Goal: Task Accomplishment & Management: Complete application form

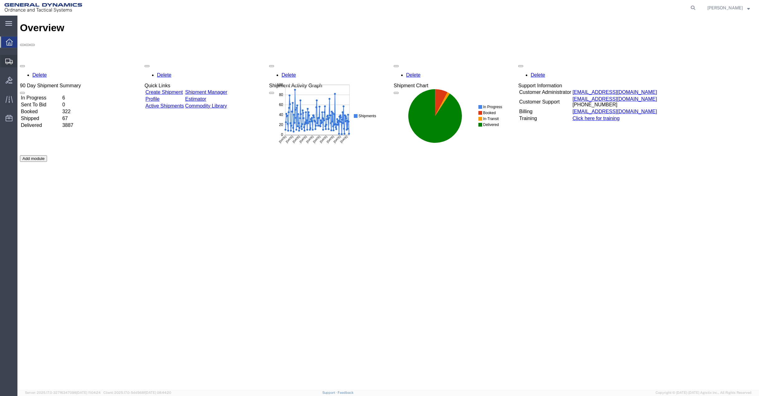
click at [0, 0] on span "Create Shipment" at bounding box center [0, 0] width 0 height 0
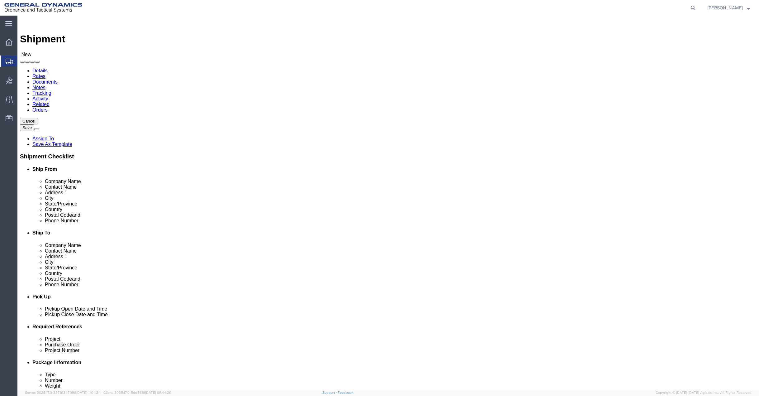
select select
click input "text"
type input "David Denisi"
select select "MYPROFILE"
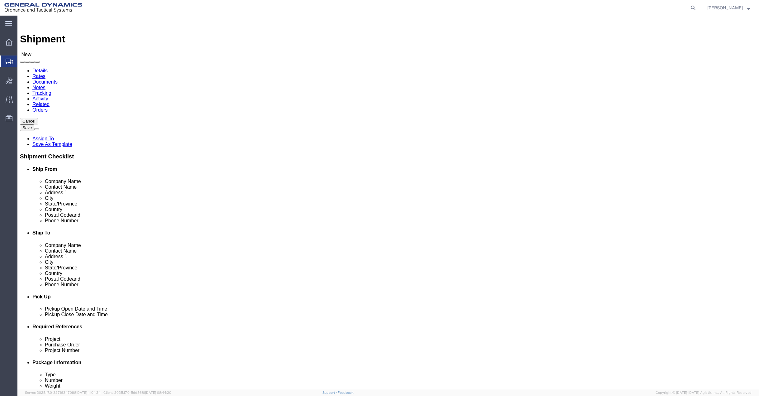
select select "TX"
drag, startPoint x: 157, startPoint y: 127, endPoint x: 95, endPoint y: 135, distance: 62.0
click div "Location My Profile Location My Profile Location GD-OTS Anniston (Commerce) GD-…"
type input "David Denisi"
type input "19850 IH 635"
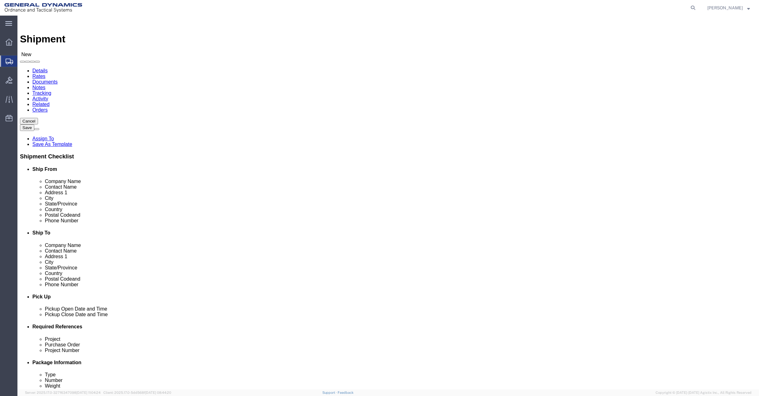
type input "Mesquite"
type input "75149"
type input "david.denisi@gd-ots.com"
click input "text"
type input "214-212-5648"
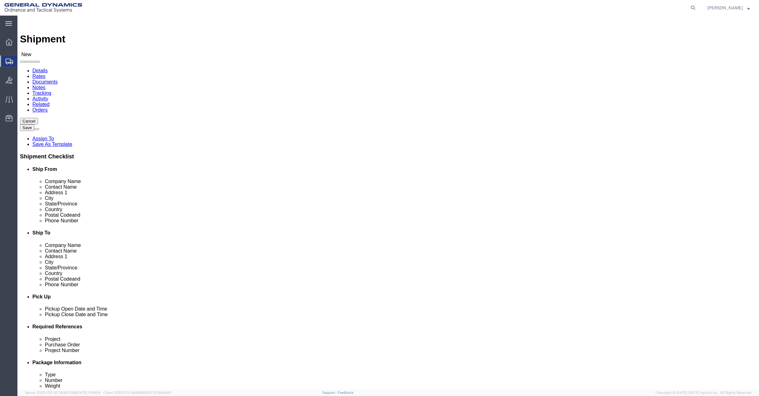
click input "text"
click input "Spec Tool"
type input "Spec Tool"
click input "text"
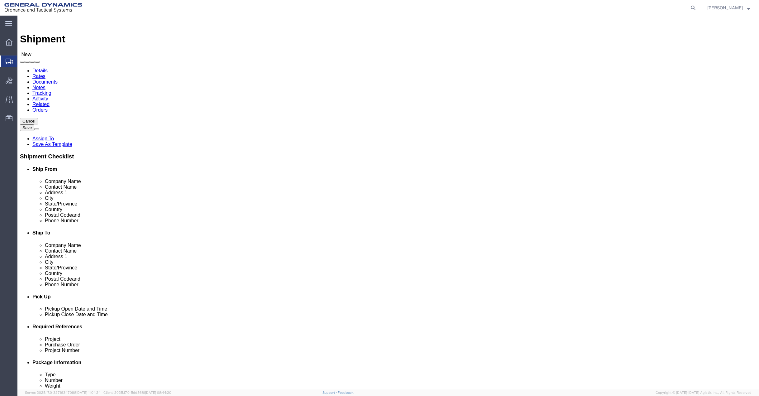
type input "Tad Woodard"
click input "text"
type input "389 East Division"
type input "Sparta"
click p "- Spec-Tool - (Dave Riser) 389 E. Division St, Sparta, MI, 49345, US"
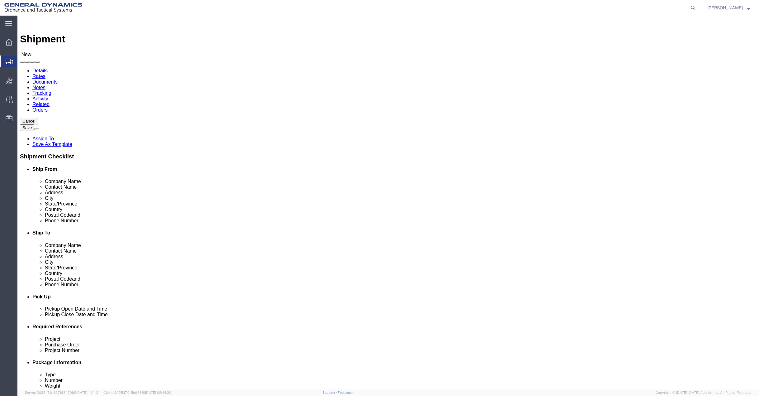
select select "MI"
type input "Sparta"
drag, startPoint x: 449, startPoint y: 129, endPoint x: 395, endPoint y: 129, distance: 54.5
click div "Contact Name Tad Woodard Tad"
type input "Tad Woodard"
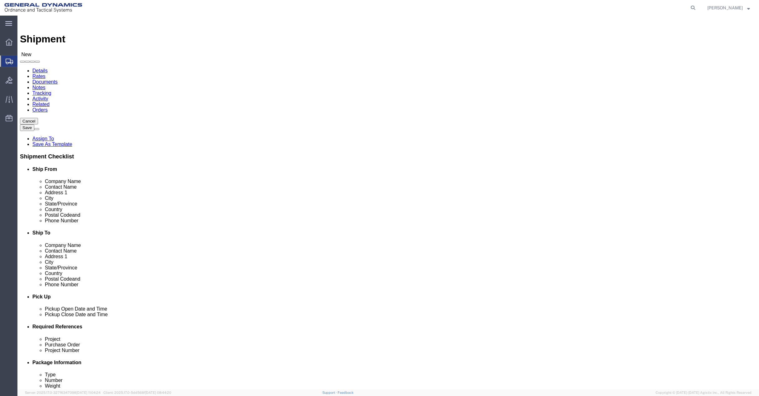
click input "text"
type input "616-887-1714"
click div "Location My Profile Location GD-OTS Anniston (Commerce) GD-OTS Camden GD-OTS De…"
click input "text"
type input "sales@spec-tool.com"
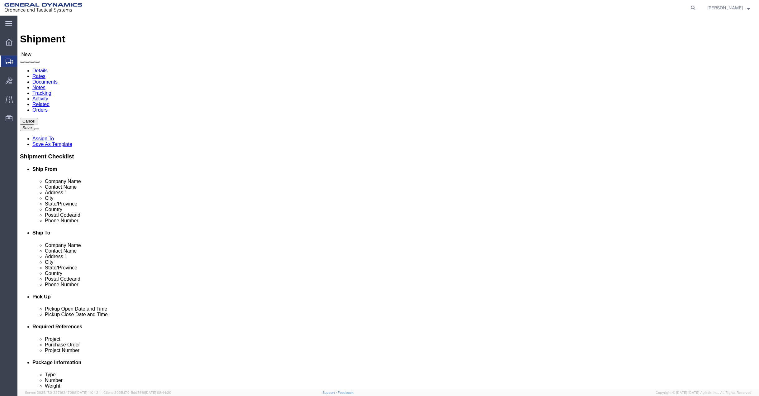
click span
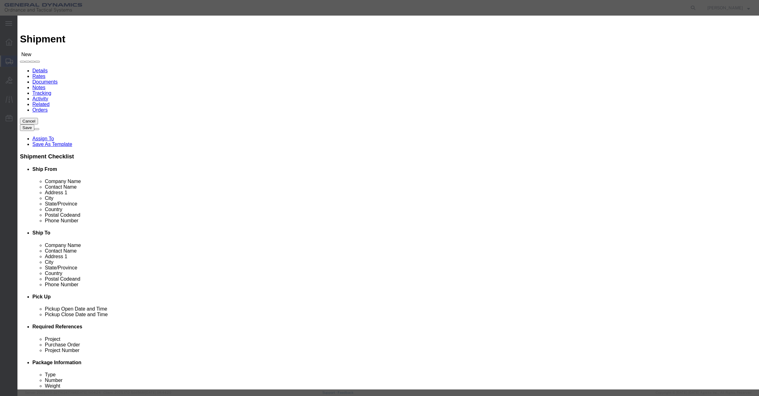
click input "checkbox"
checkbox input "true"
click button "Save"
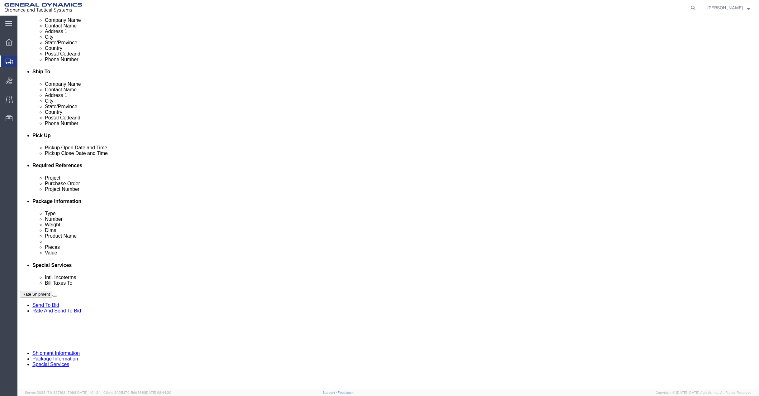
scroll to position [161, 0]
click div "Aug 19 2025 9:00 AM"
type input "11:00 AM"
click button "Apply"
click div "Aug 19 2025 12:00 PM"
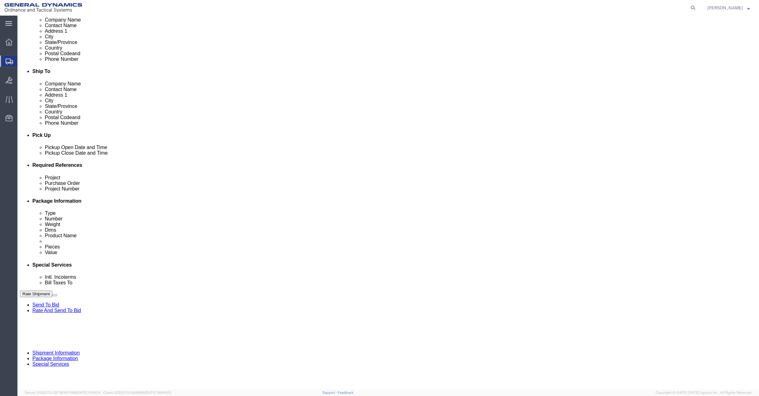
type input "3:00 PM"
click button "Apply"
click input "text"
type input "50PIA"
click input "text"
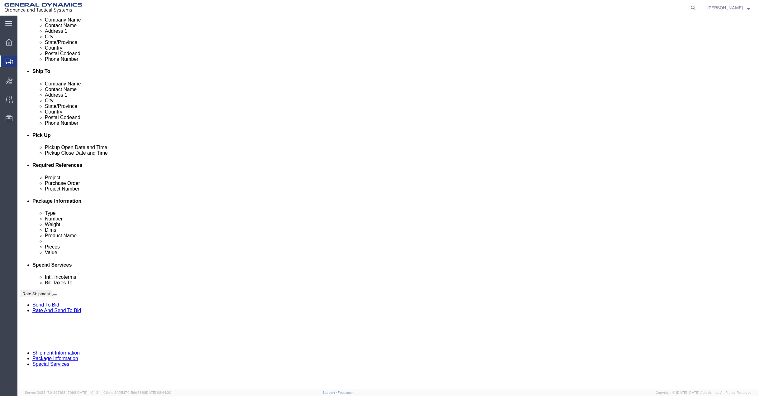
type input "NA"
click button "Continue"
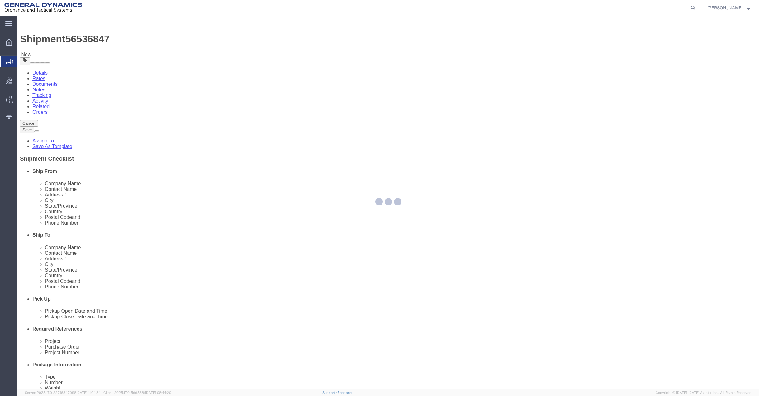
select select "CBOX"
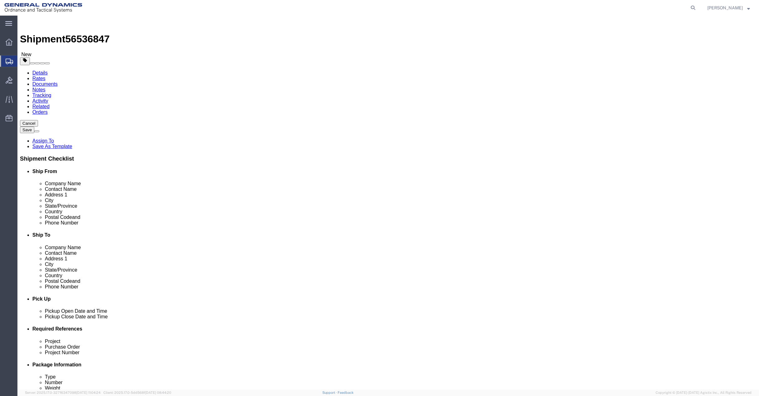
click input "text"
type input "17"
type input "11"
drag, startPoint x: 126, startPoint y: 146, endPoint x: 100, endPoint y: 146, distance: 26.2
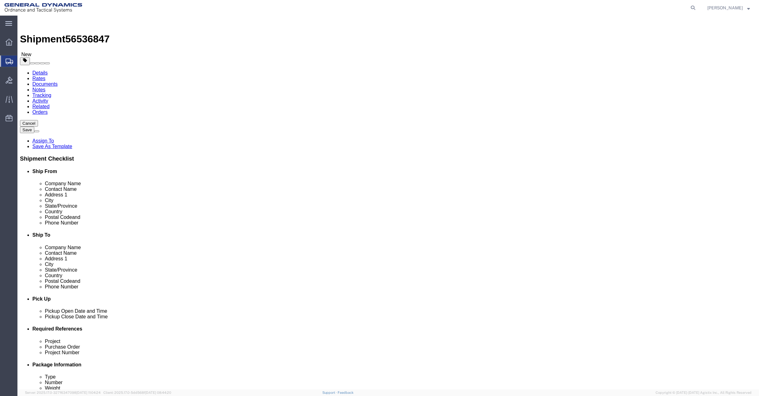
click div "Weight 0.00 Select kgs lbs Ship. t°"
type input "10"
click ul
click link "Add Content"
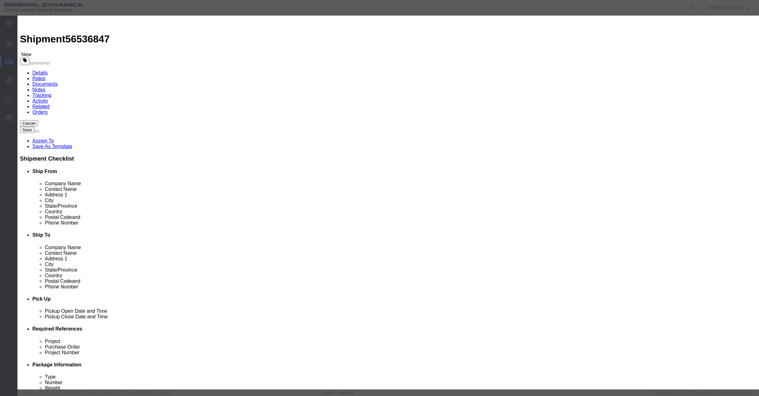
click input "text"
type input "Gaging Blade Anvils"
drag, startPoint x: 271, startPoint y: 61, endPoint x: 256, endPoint y: 63, distance: 15.4
click div "Pieces 0 Select Bag Barrels 100Board Feet Bottle Box Blister Pack Carats Can Ca…"
type input "2"
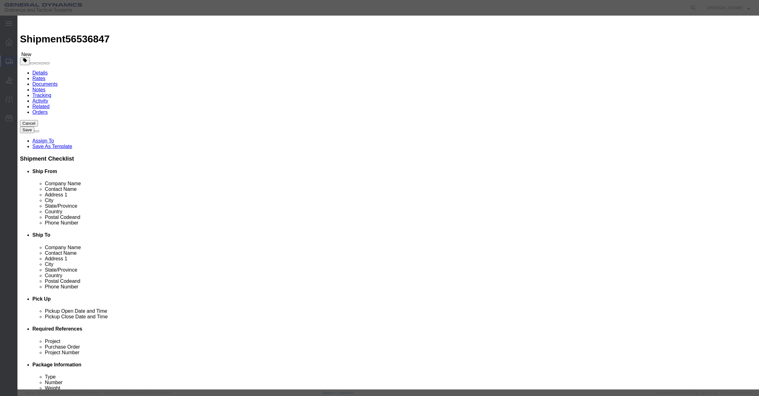
click input "text"
type input "150"
click select "Select 50 55 60 65 70 85 92.5 100 125 175 250 300 400"
select select "50"
click select "Select 50 55 60 65 70 85 92.5 100 125 175 250 300 400"
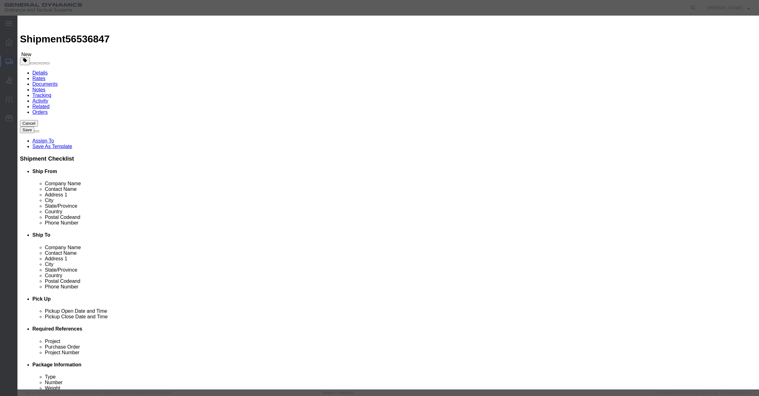
click button "Save & Close"
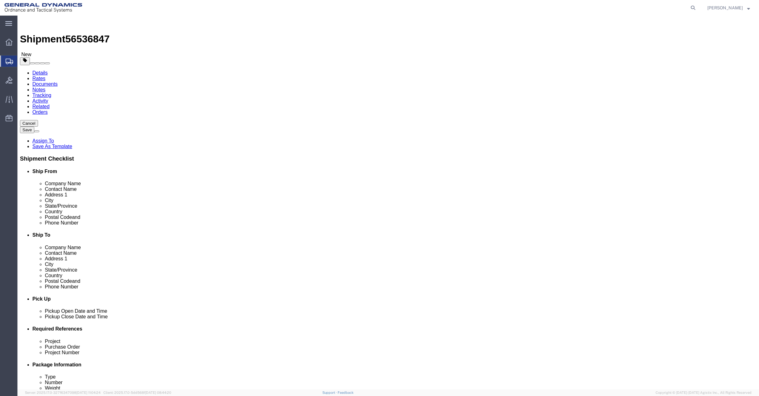
click button "Continue"
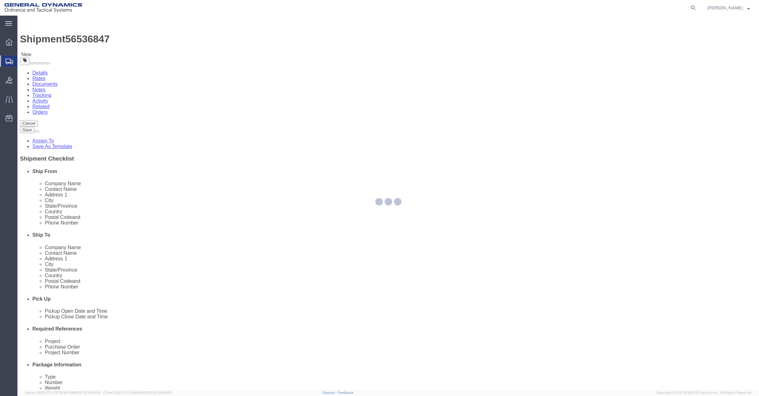
select select
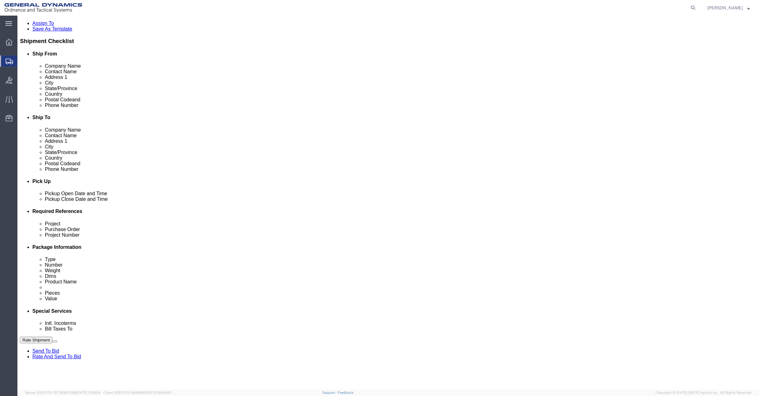
scroll to position [125, 0]
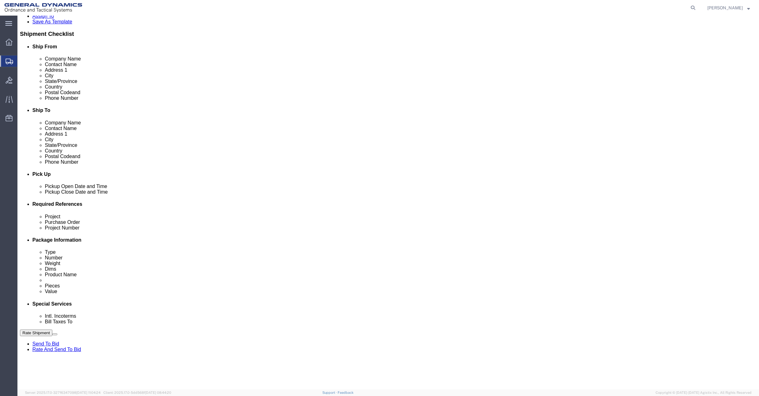
click select "Select Buyer Cost Center Department Operations Number Order Number Sales Person"
select select "DEPARTMENT"
click select "Select Buyer Cost Center Department Operations Number Order Number Sales Person"
click select "Select Anniston Bothell Camden Defuniak Springs GDAS Garland Huntsville Joplin …"
select select "1923981"
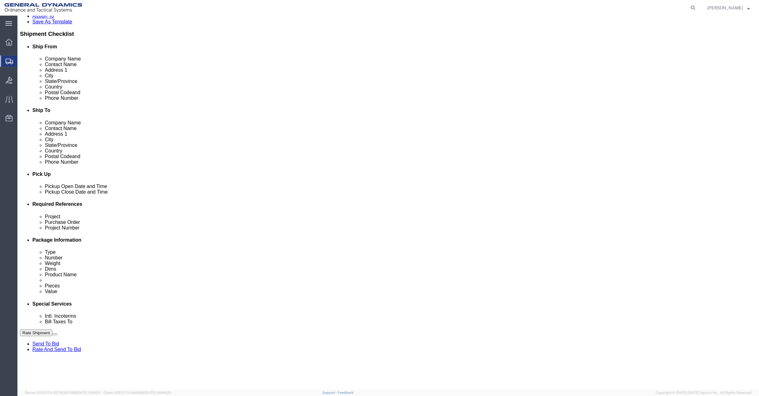
click select "Select Anniston Bothell Camden Defuniak Springs GDAS Garland Huntsville Joplin …"
click select "Select DHL FedEx Express UPS"
select select "FedEx Express"
click select "Select DHL FedEx Express UPS"
click input "text"
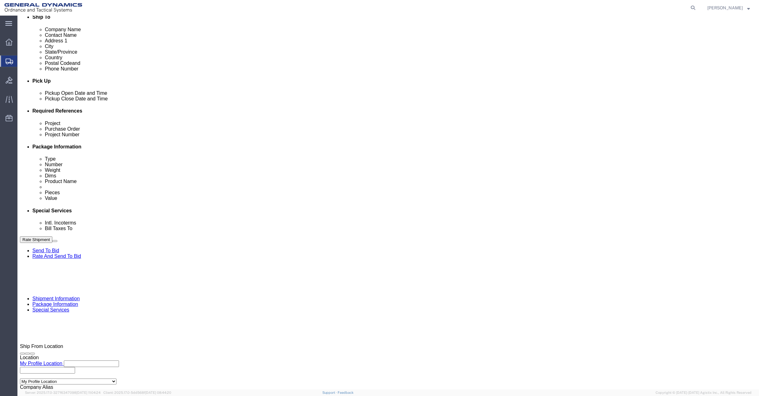
scroll to position [218, 0]
type input "201518662"
drag, startPoint x: 173, startPoint y: 250, endPoint x: 81, endPoint y: 255, distance: 91.7
click div "Company Name General Dynamics OTS % Data2Logistics Address 1 12631 Westlinks Dr…"
type input "PO BOX 51050"
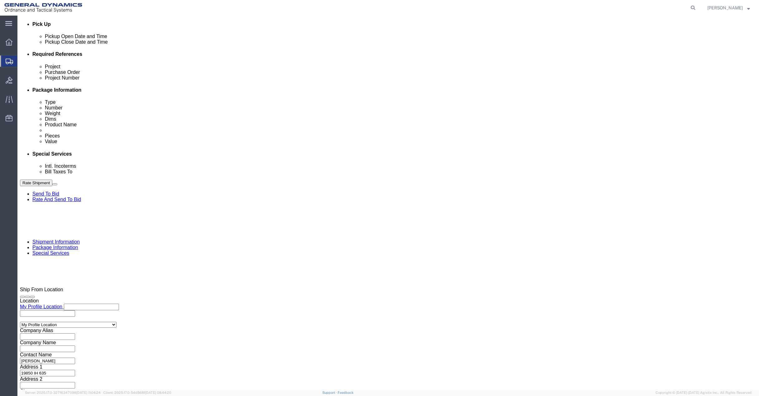
scroll to position [280, 0]
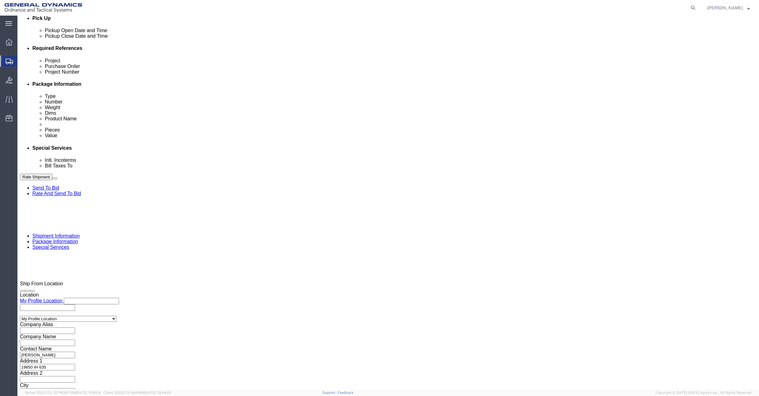
click button "Rate Shipment"
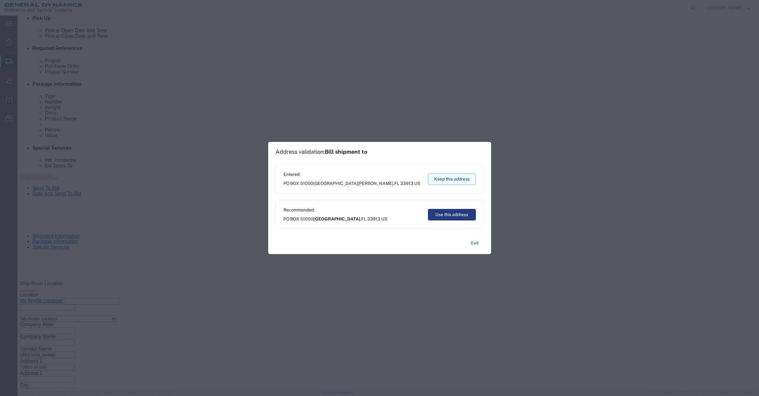
click at [455, 179] on button "Keep this address" at bounding box center [452, 179] width 48 height 12
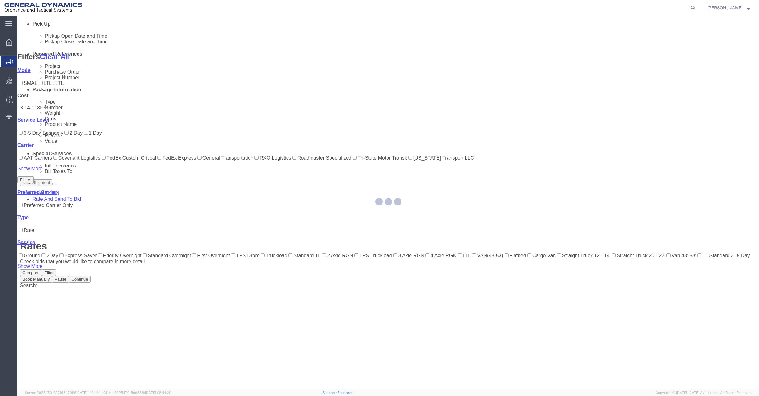
scroll to position [26, 0]
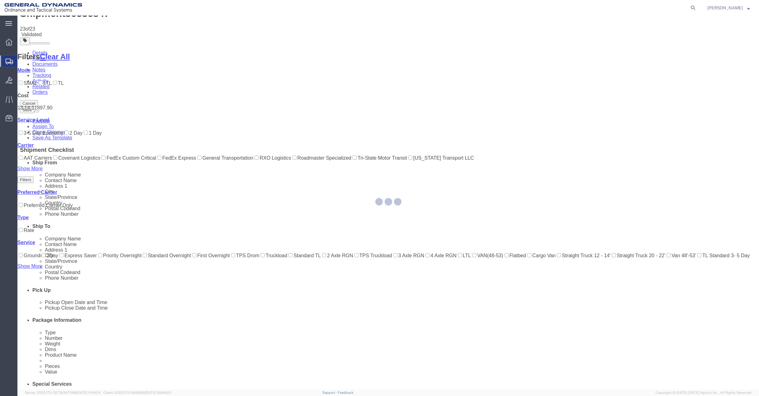
scroll to position [0, 0]
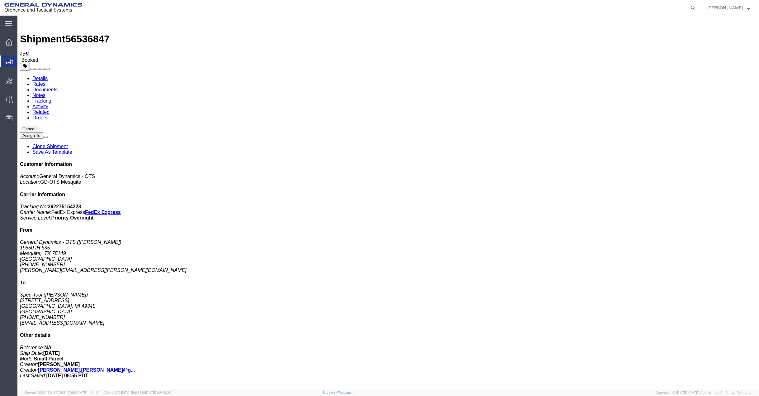
click at [36, 76] on link "Details" at bounding box center [39, 78] width 15 height 5
click link "Schedule pickup request"
